Goal: Navigation & Orientation: Go to known website

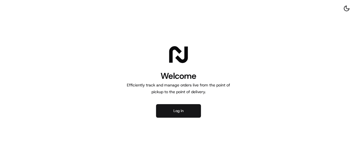
click at [175, 104] on button "Log in" at bounding box center [178, 110] width 45 height 13
